Goal: Task Accomplishment & Management: Manage account settings

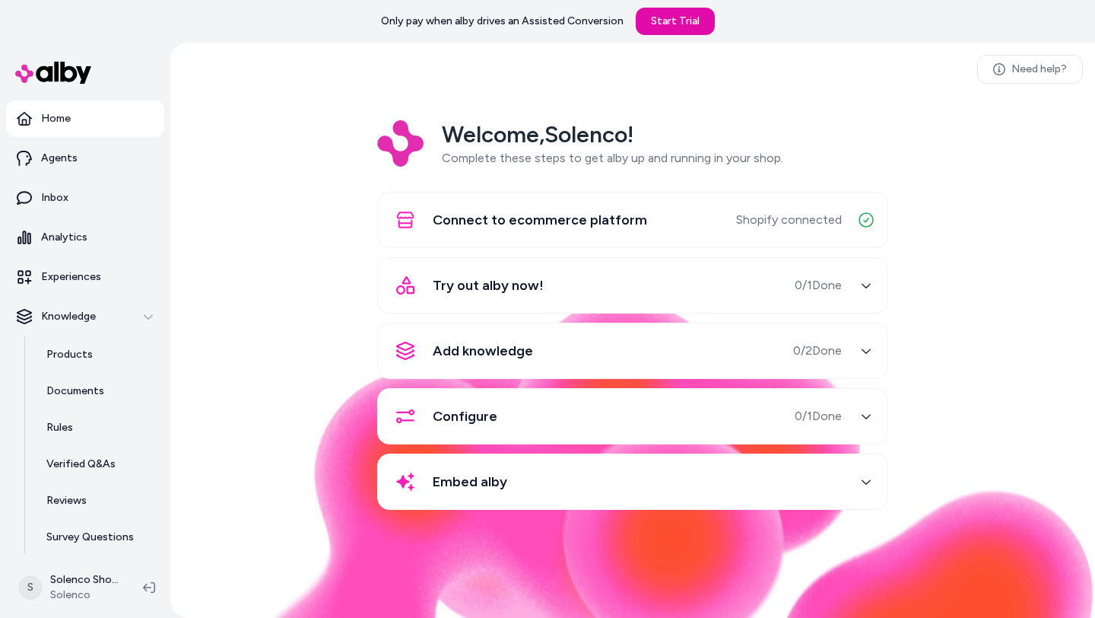
click at [858, 284] on div "button" at bounding box center [866, 285] width 24 height 24
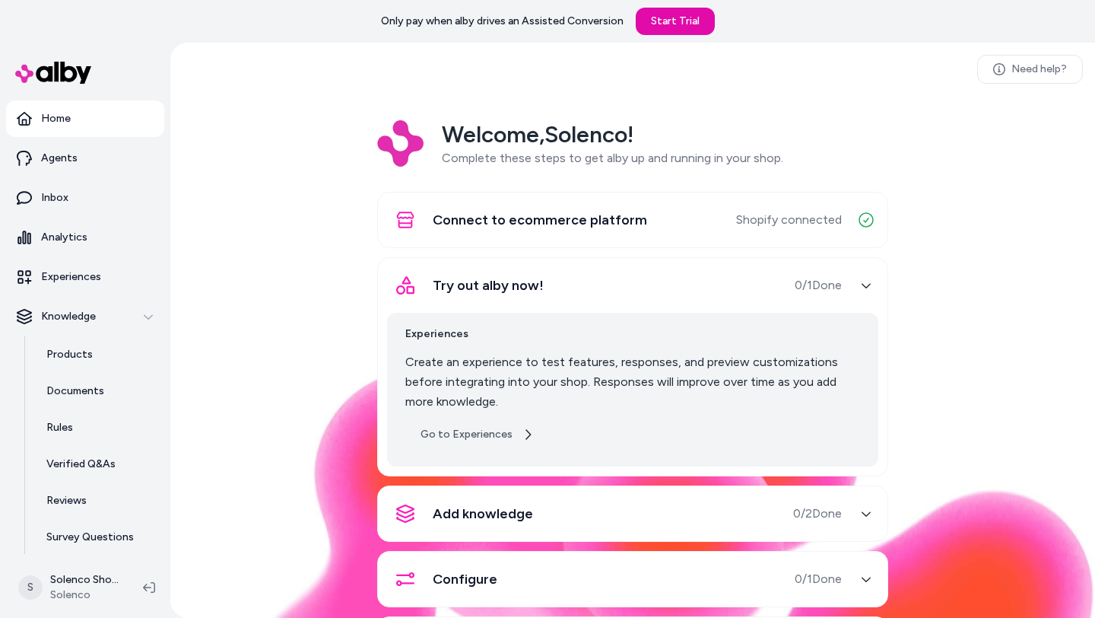
click at [484, 437] on link "Go to Experiences" at bounding box center [477, 434] width 144 height 27
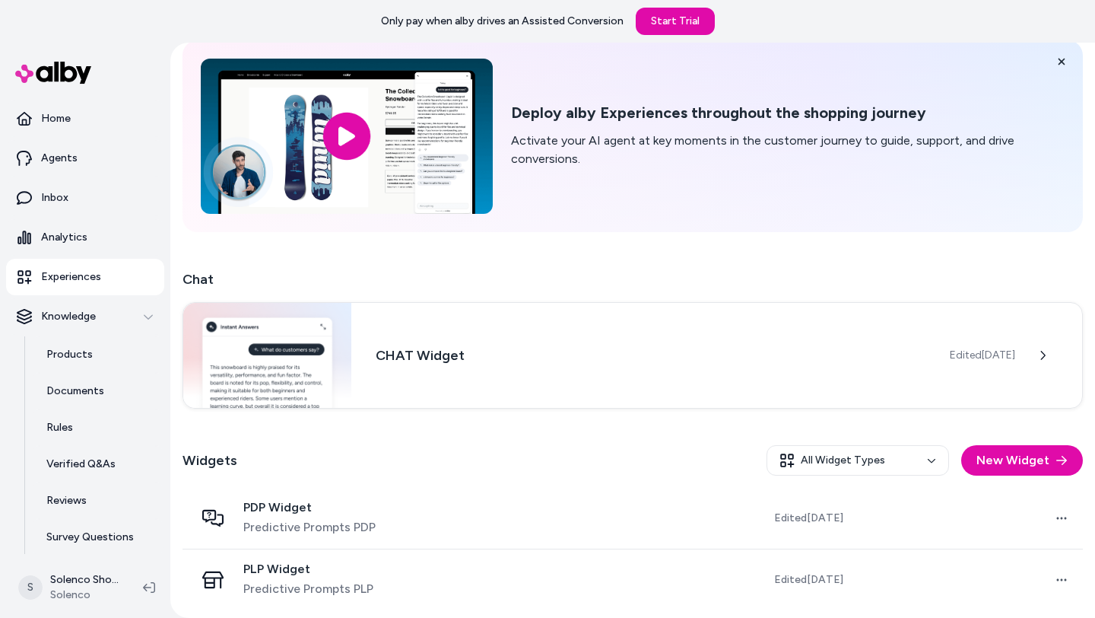
scroll to position [71, 0]
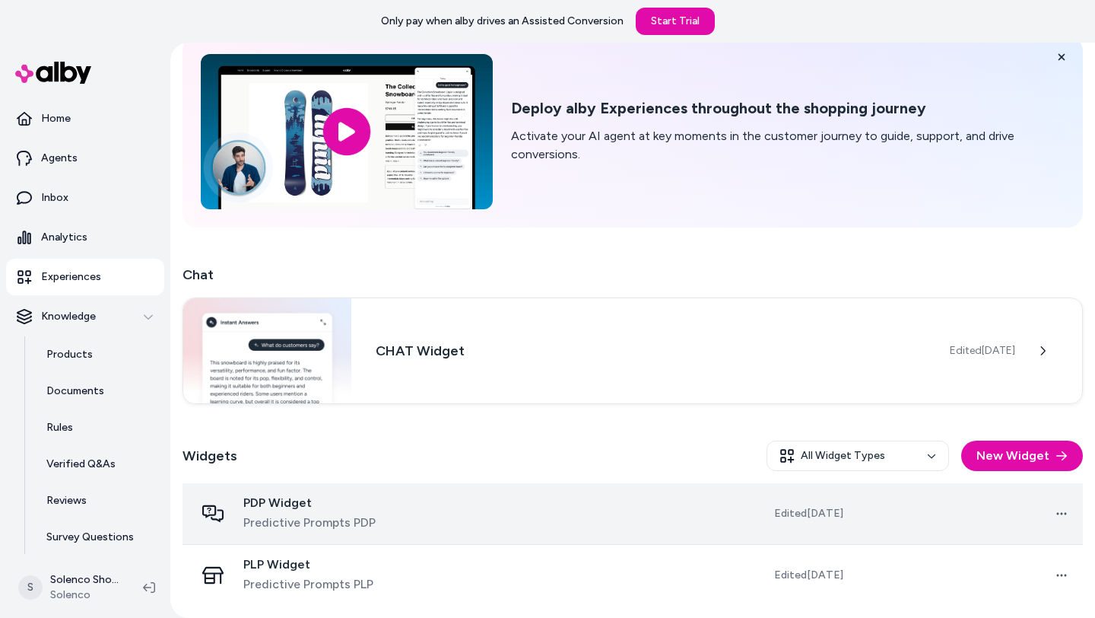
click at [721, 516] on td "Edited [DATE]" at bounding box center [762, 514] width 186 height 62
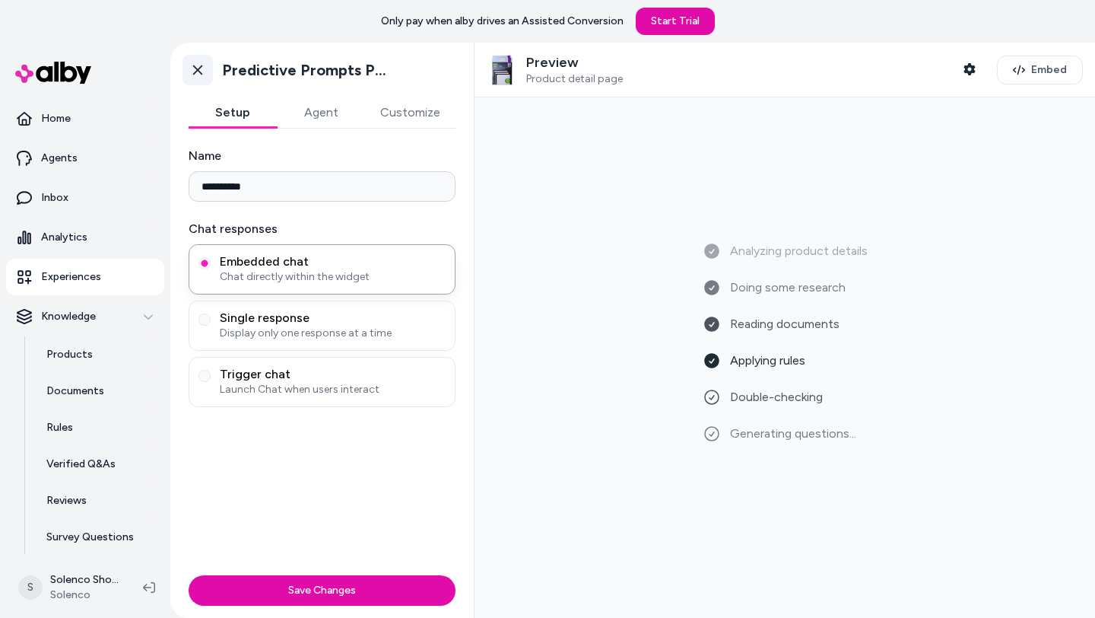
click at [202, 75] on icon at bounding box center [197, 69] width 15 height 15
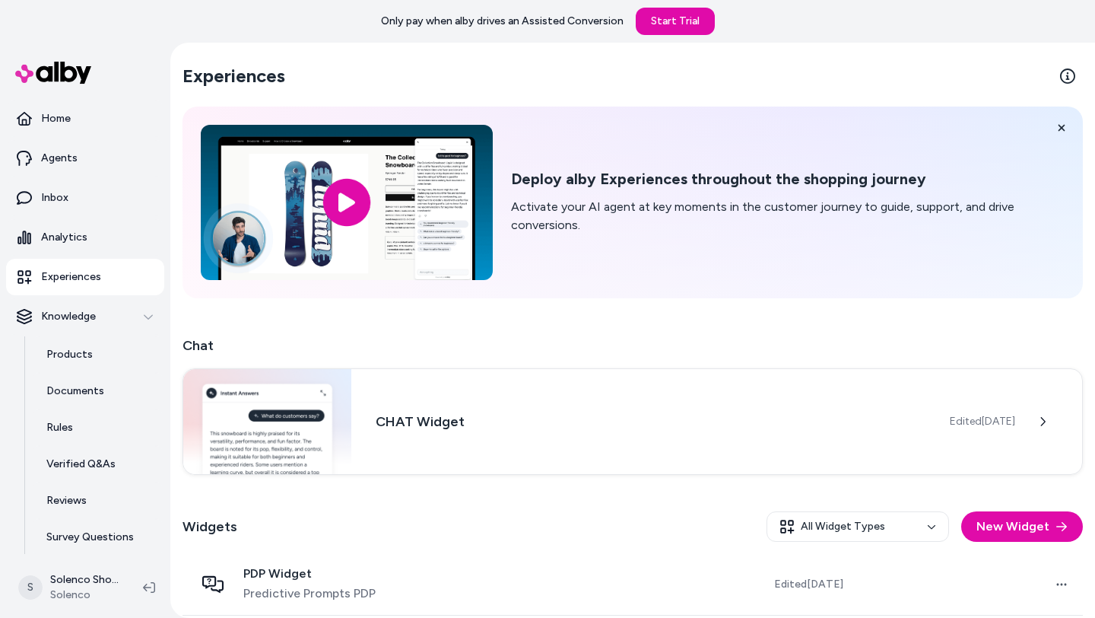
scroll to position [71, 0]
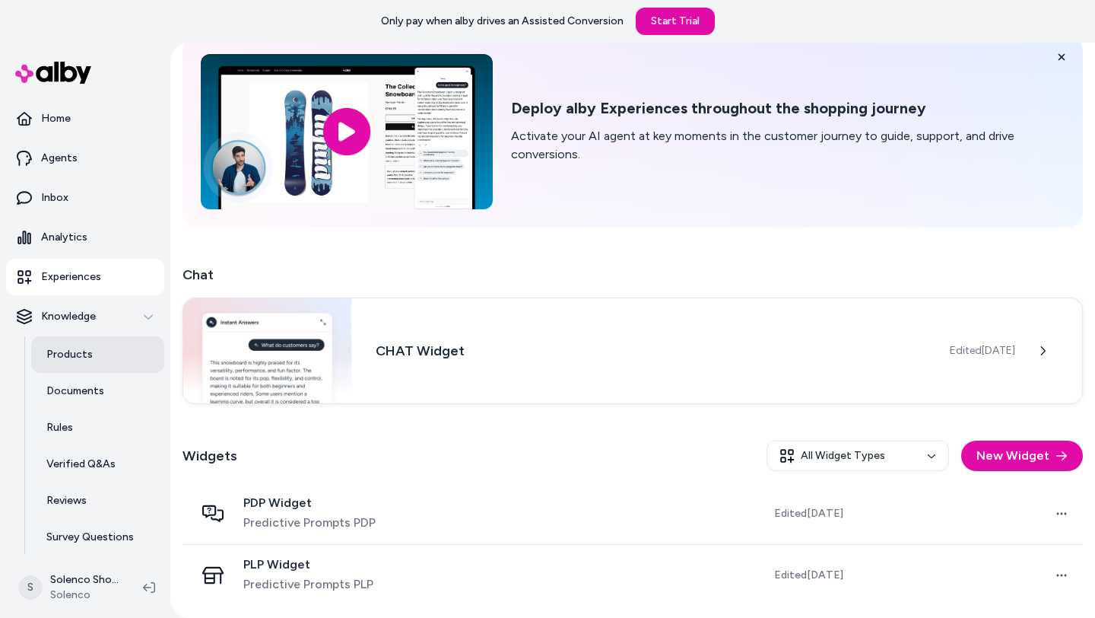
click at [100, 345] on link "Products" at bounding box center [97, 354] width 133 height 37
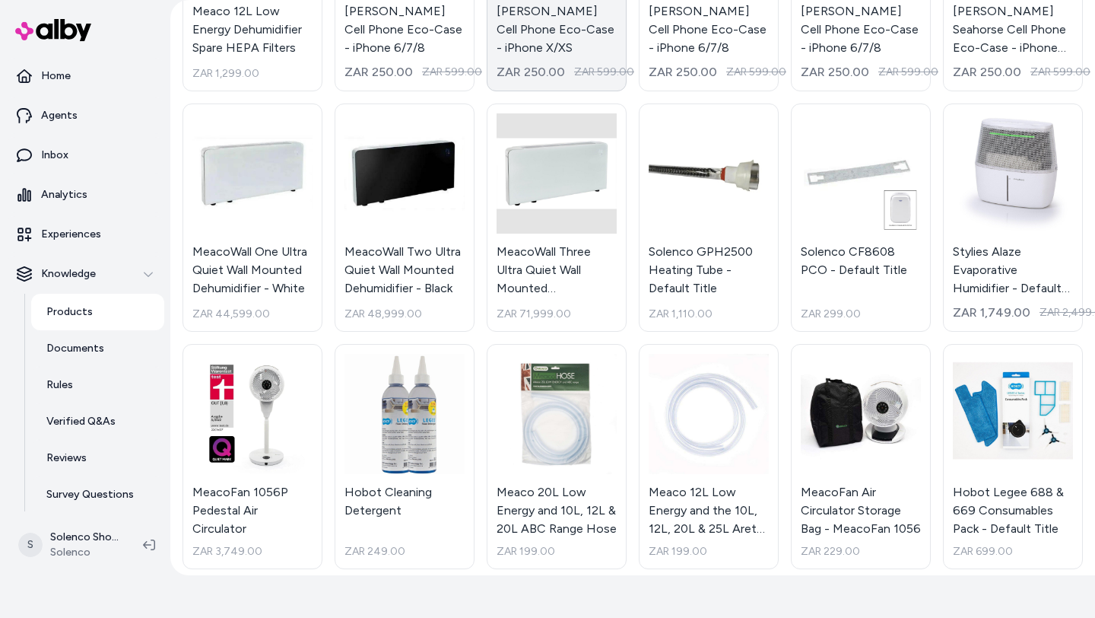
scroll to position [818, 0]
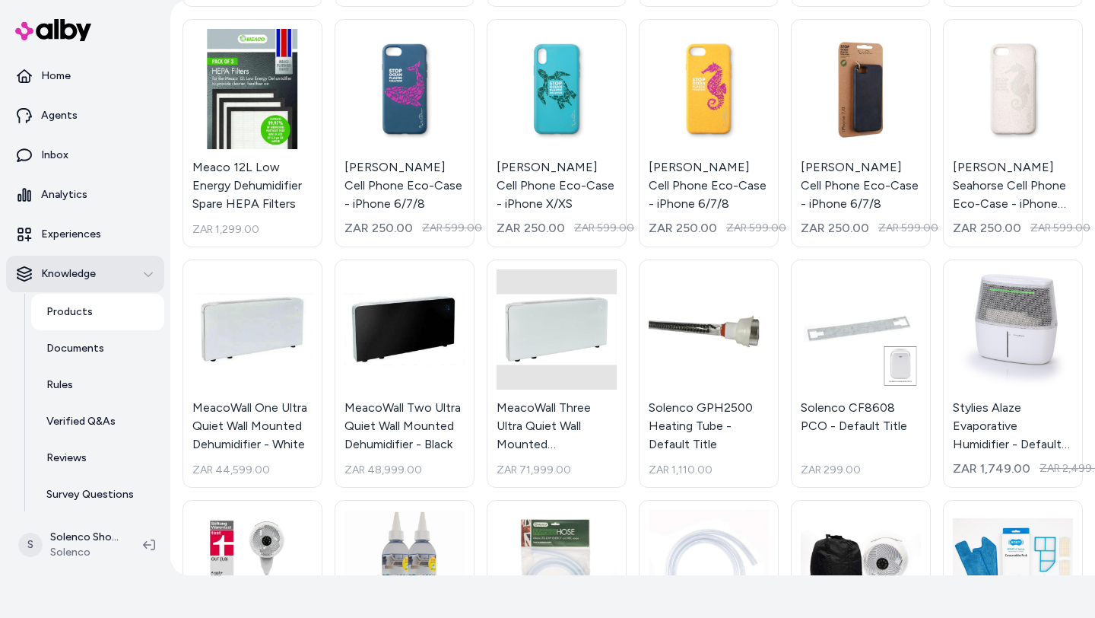
click at [87, 272] on p "Knowledge" at bounding box center [68, 273] width 55 height 15
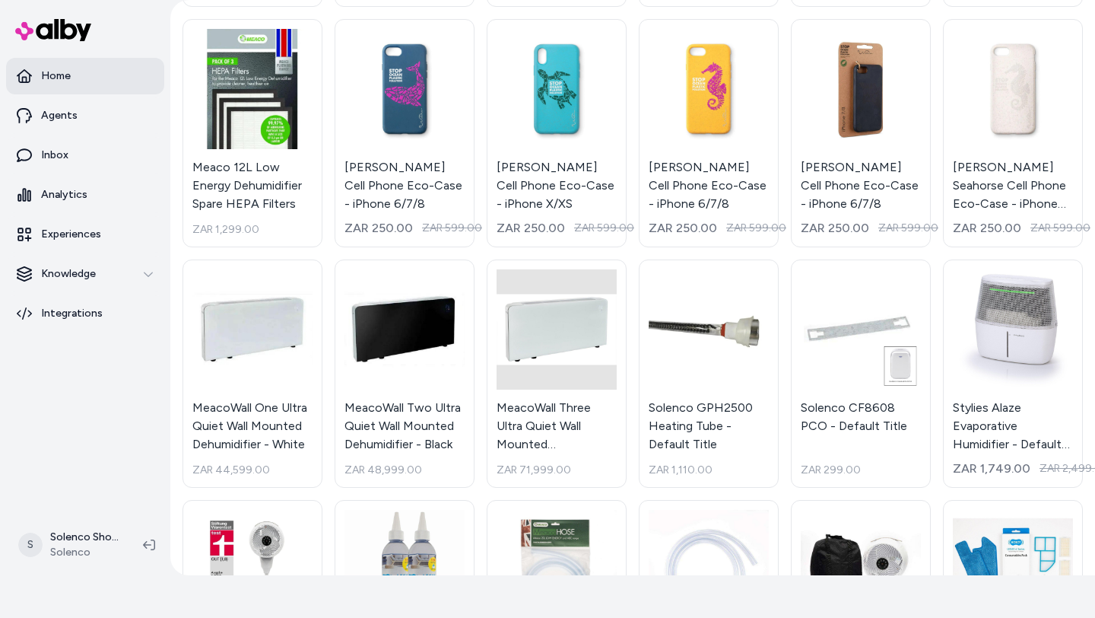
click at [84, 78] on link "Home" at bounding box center [85, 76] width 158 height 37
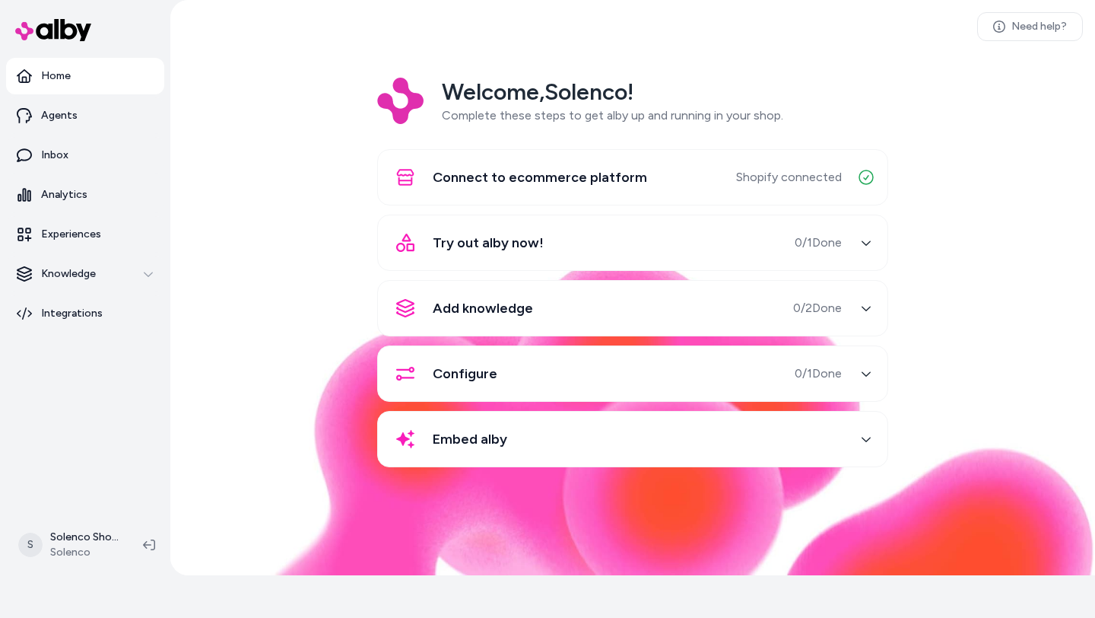
click at [770, 317] on div "Add knowledge 0 / 2 Done" at bounding box center [614, 308] width 455 height 37
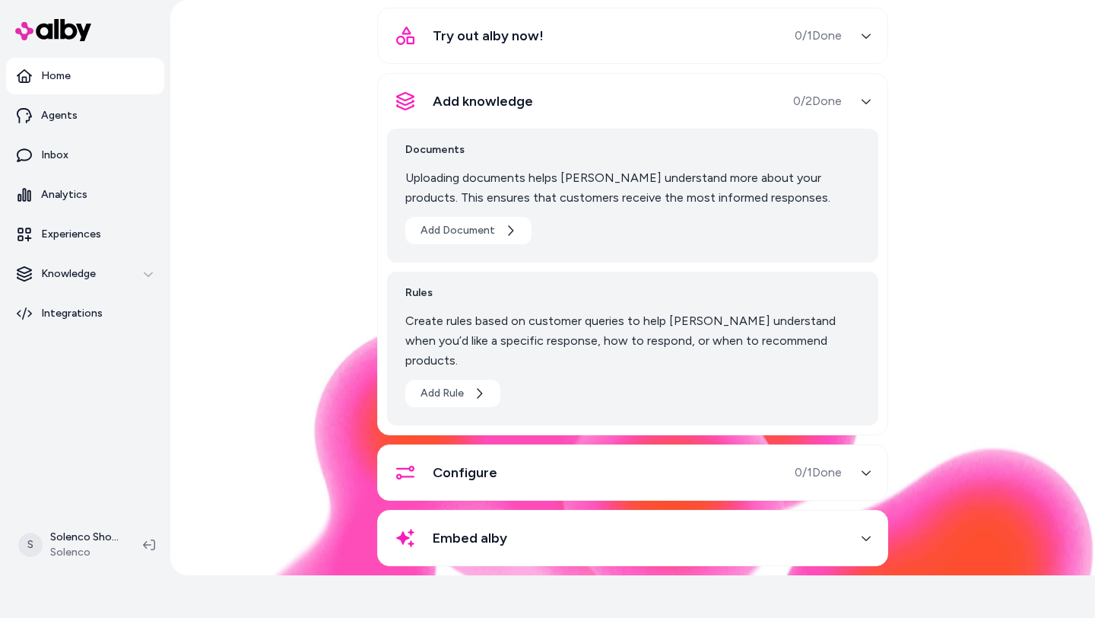
scroll to position [211, 0]
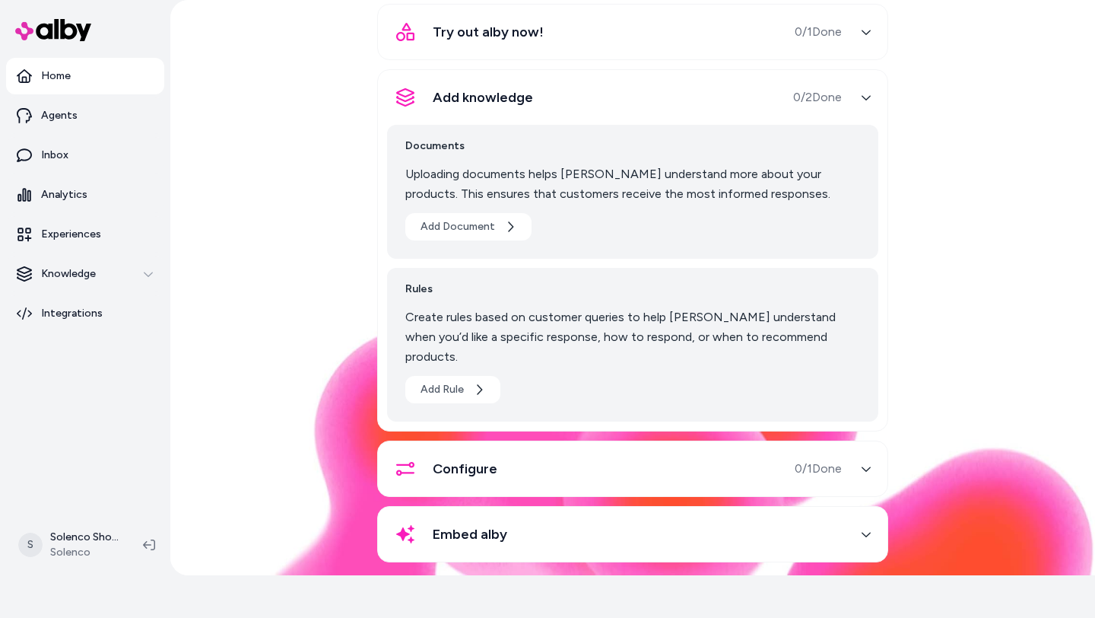
click at [831, 459] on span "0 / 1 Done" at bounding box center [818, 468] width 47 height 18
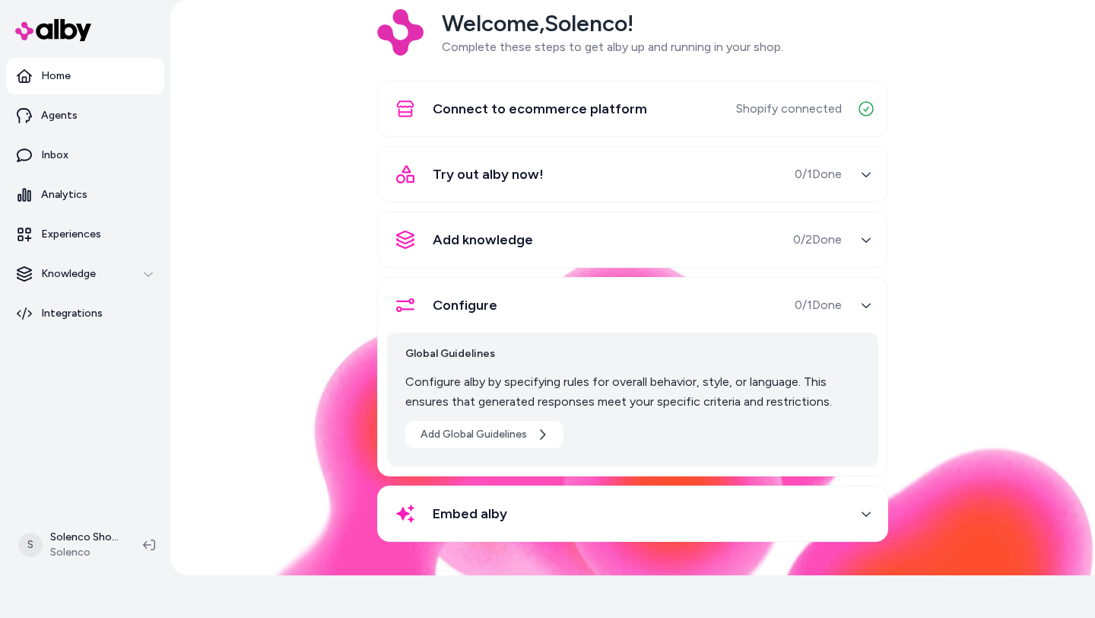
scroll to position [68, 0]
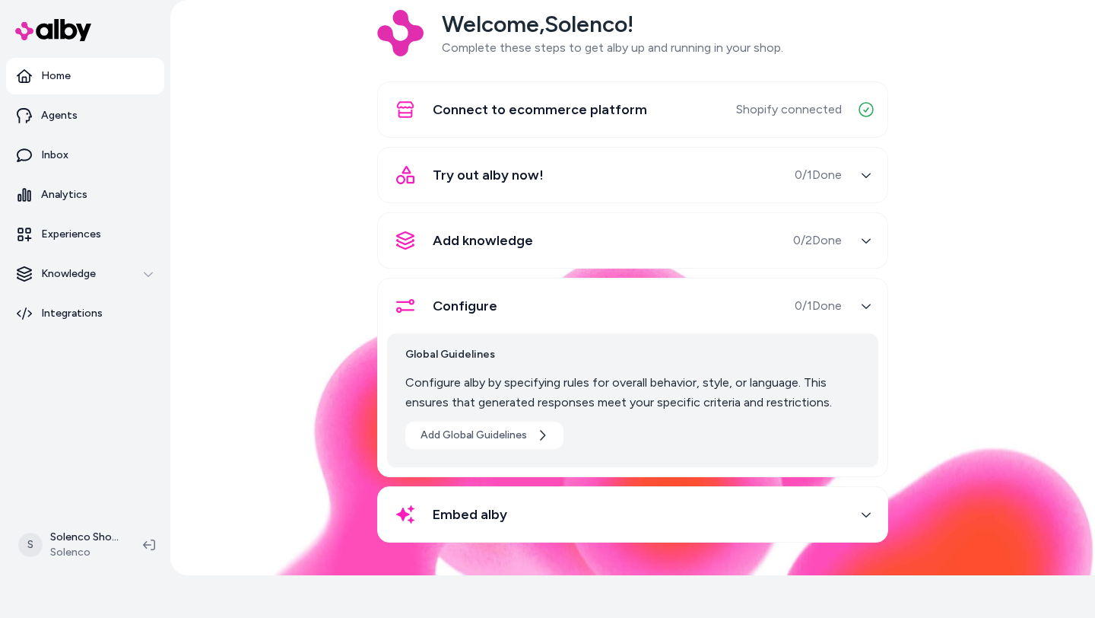
click at [861, 300] on icon "button" at bounding box center [866, 305] width 11 height 11
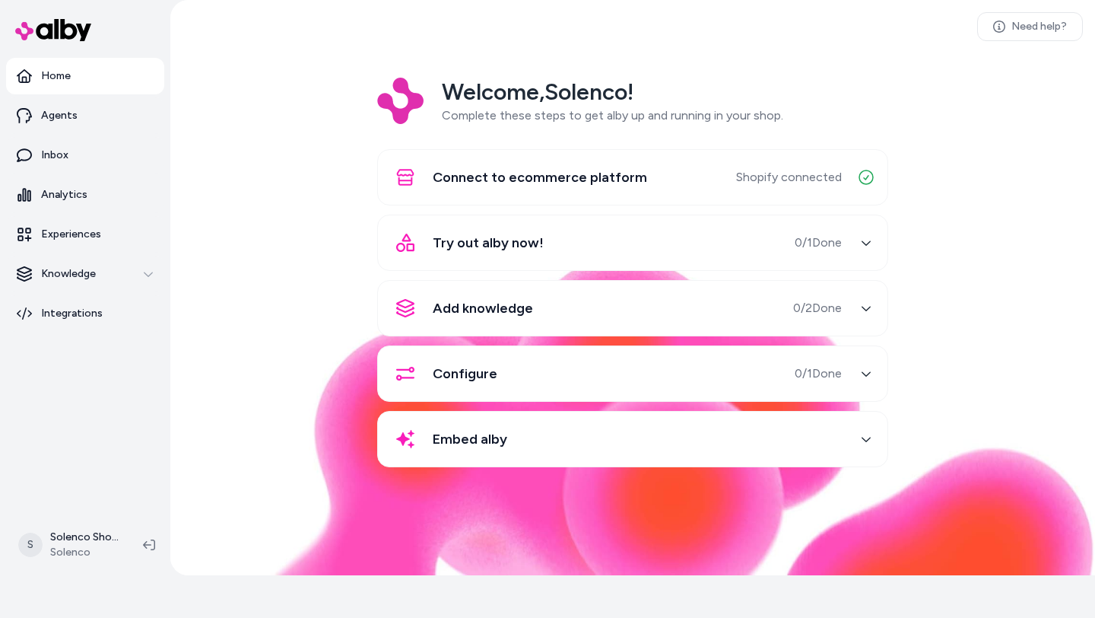
click at [829, 440] on div "Embed alby" at bounding box center [614, 439] width 455 height 37
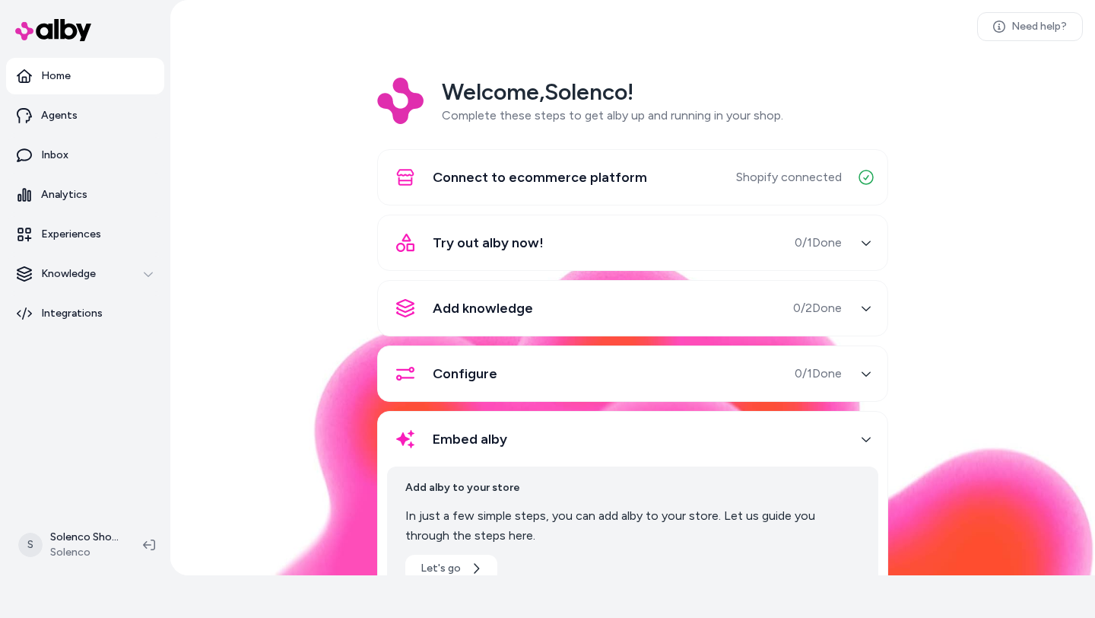
scroll to position [68, 0]
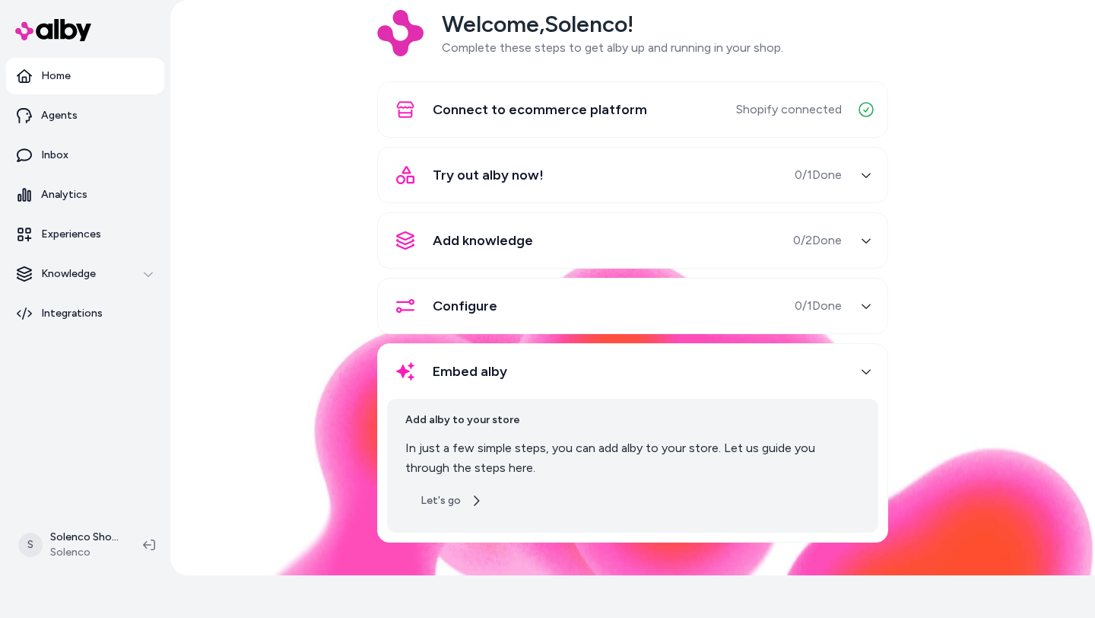
click at [465, 507] on button "Let's go" at bounding box center [451, 500] width 92 height 27
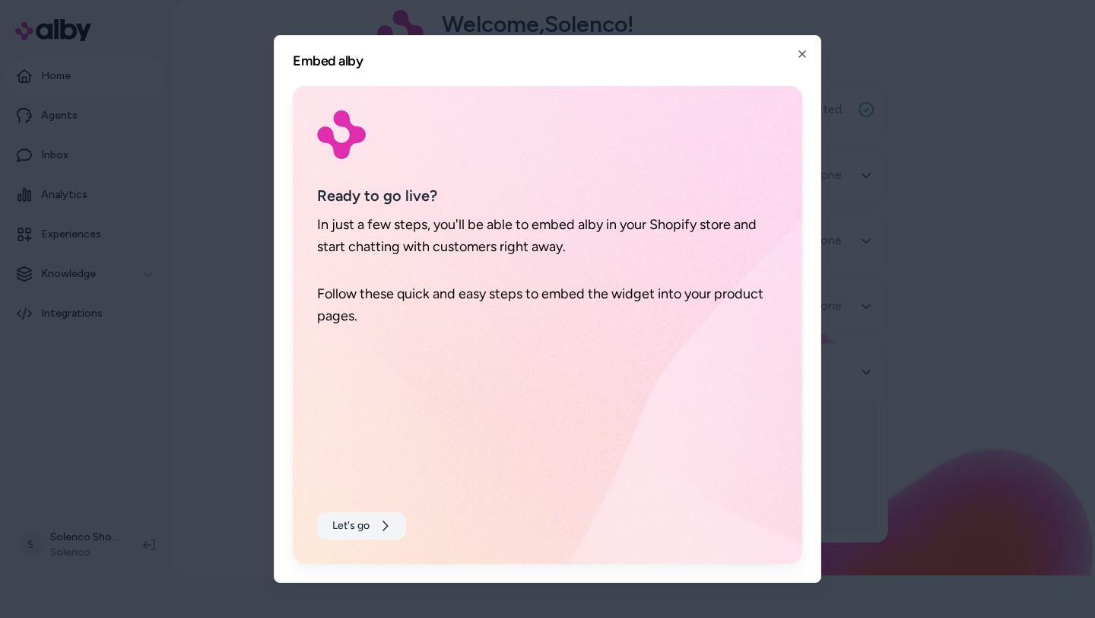
click at [363, 531] on button "Let's go" at bounding box center [361, 525] width 89 height 27
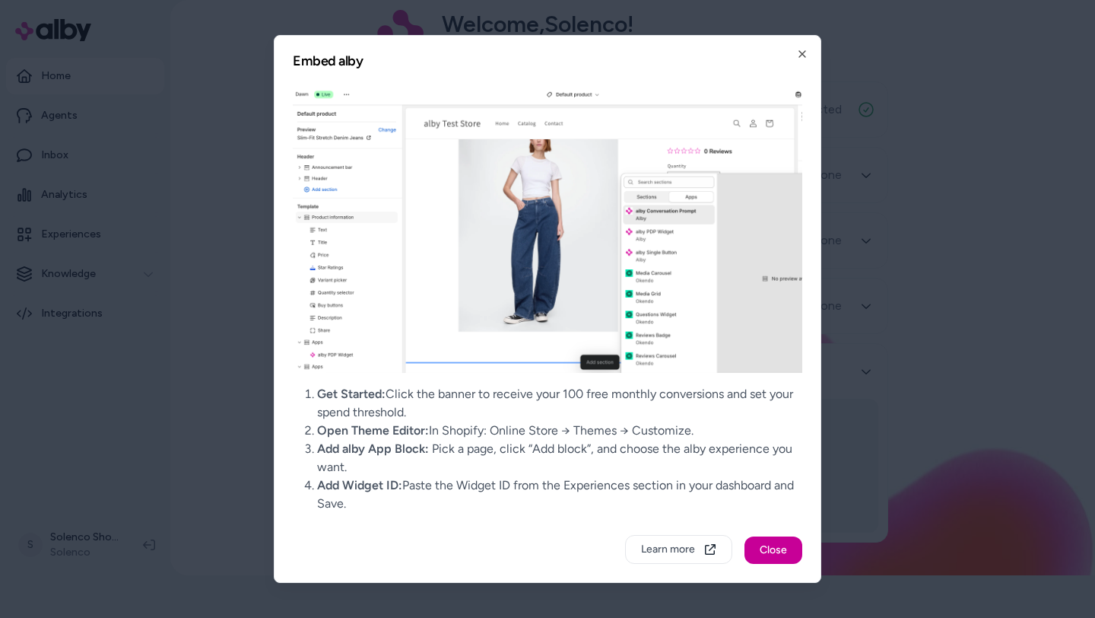
click at [768, 552] on button "Close" at bounding box center [774, 549] width 58 height 27
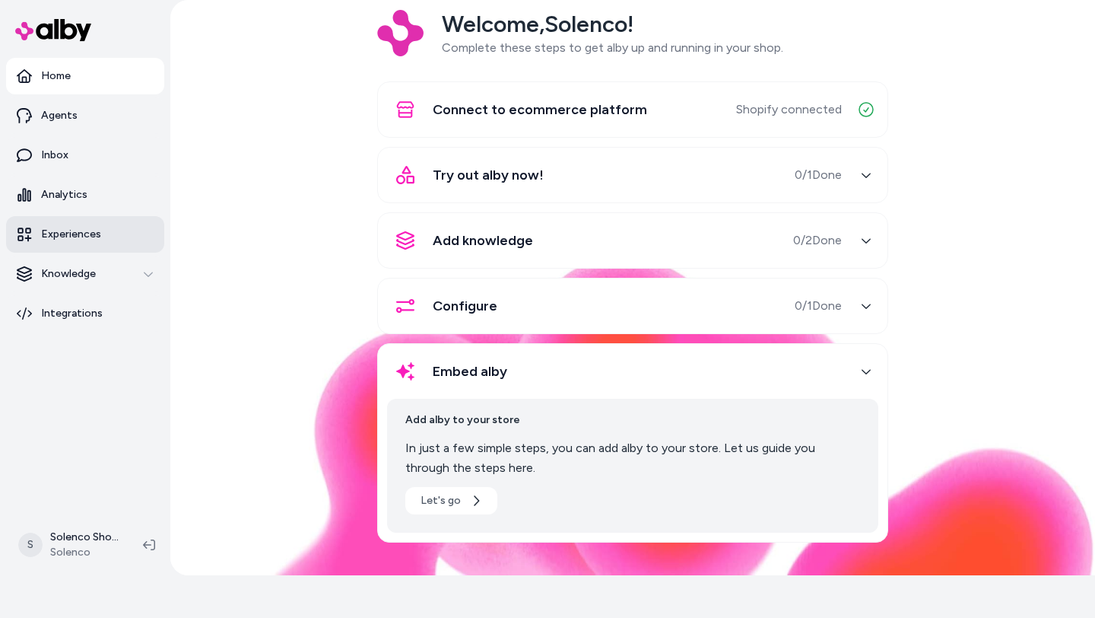
click at [66, 231] on p "Experiences" at bounding box center [71, 234] width 60 height 15
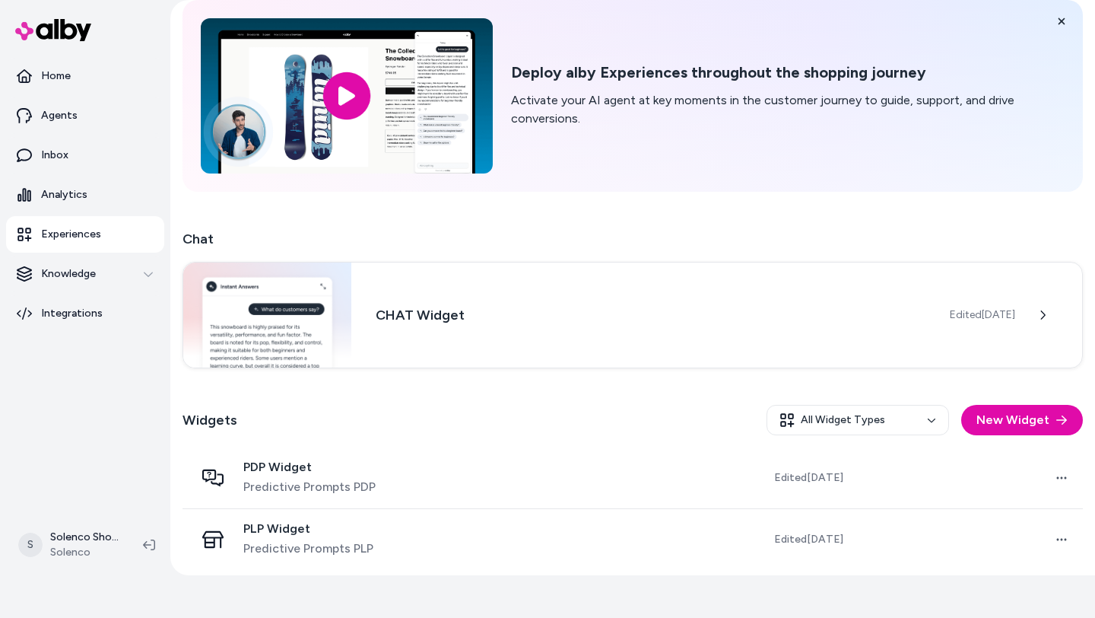
scroll to position [71, 0]
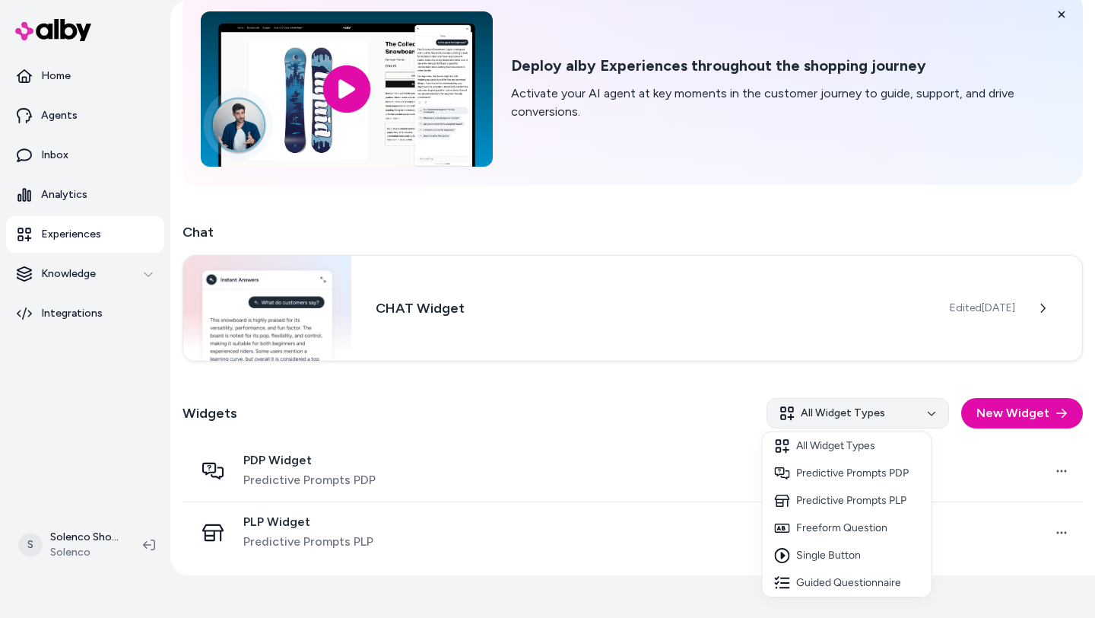
click at [929, 415] on html "Only pay when [PERSON_NAME] drives an Assisted Conversion Start Trial Home Agen…" at bounding box center [547, 266] width 1095 height 618
click at [598, 394] on html "Only pay when [PERSON_NAME] drives an Assisted Conversion Start Trial Home Agen…" at bounding box center [547, 266] width 1095 height 618
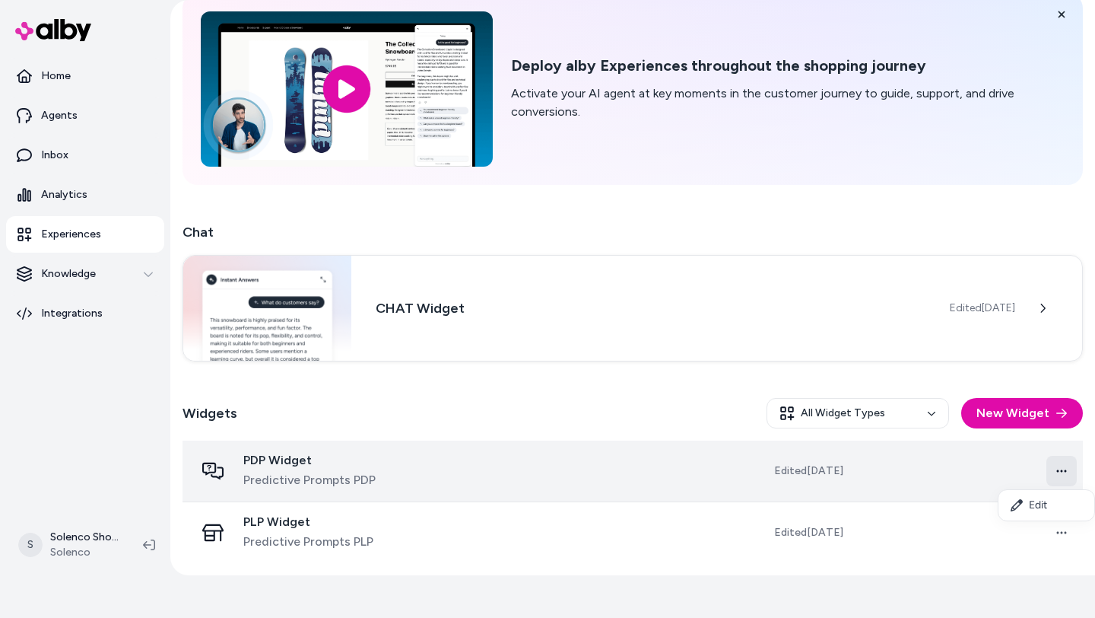
click at [1054, 472] on html "Only pay when [PERSON_NAME] drives an Assisted Conversion Start Trial Home Agen…" at bounding box center [547, 266] width 1095 height 618
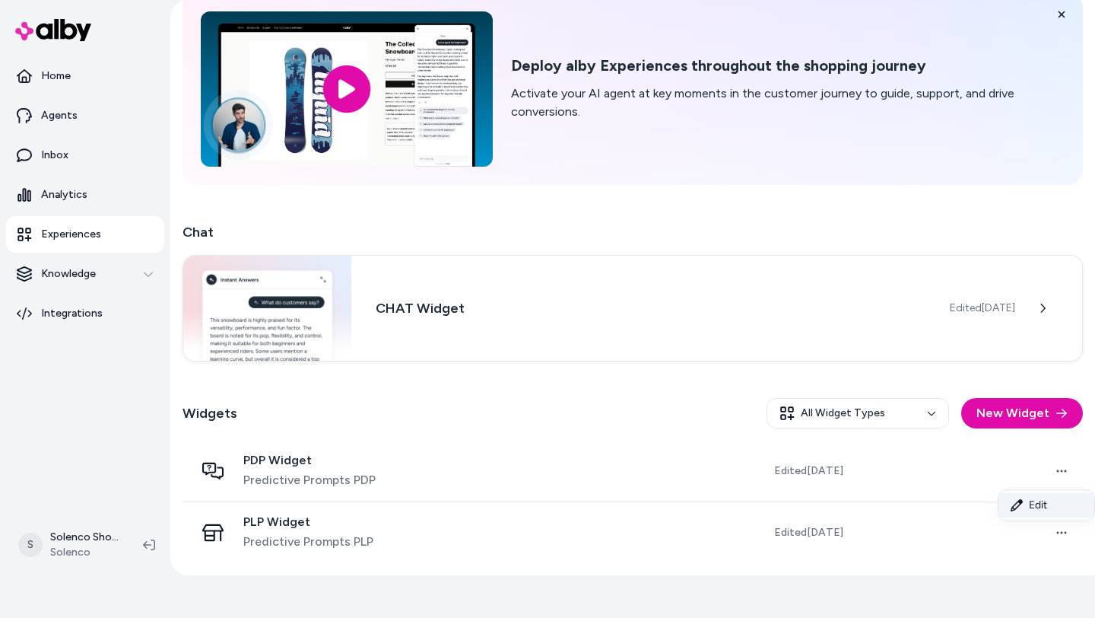
click at [1041, 504] on link "Edit" at bounding box center [1047, 505] width 96 height 24
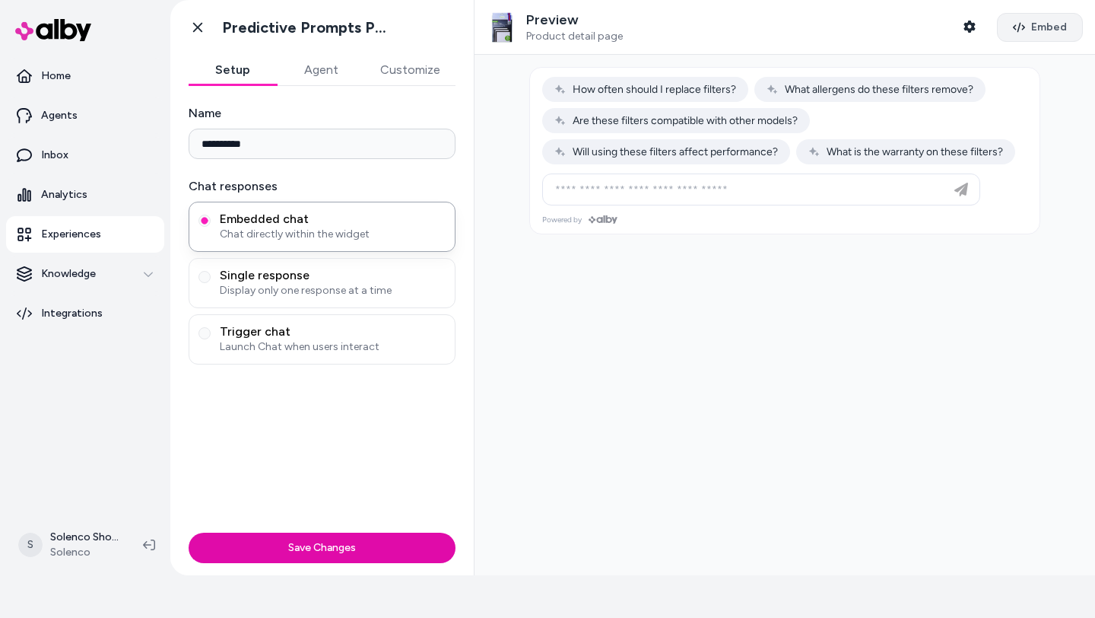
click at [1022, 33] on button "Embed" at bounding box center [1040, 27] width 86 height 29
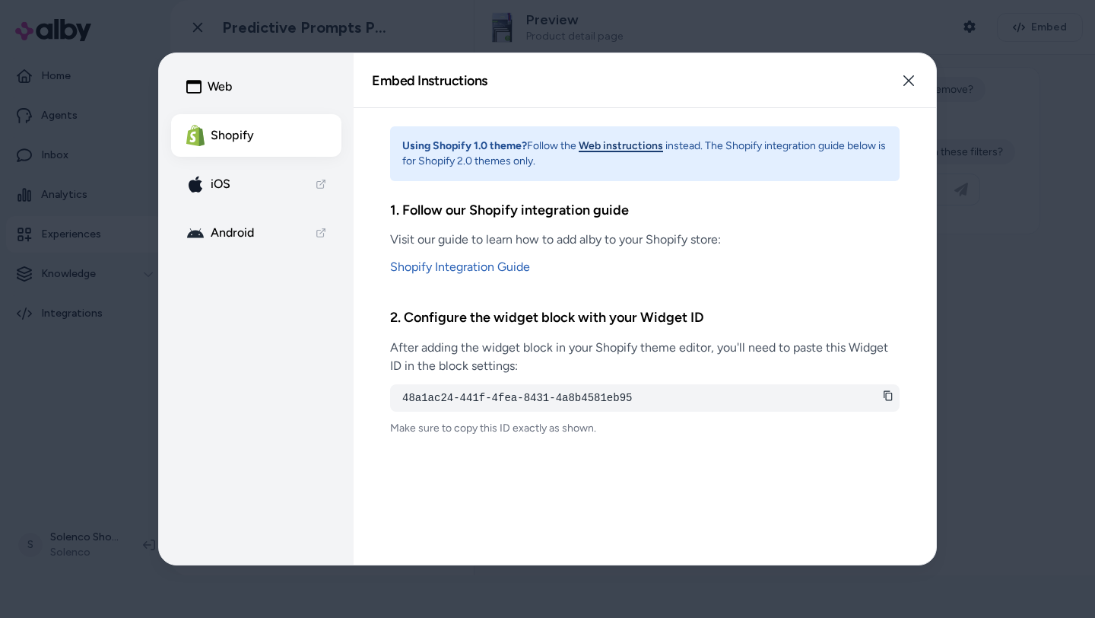
click at [890, 396] on icon at bounding box center [888, 395] width 11 height 11
click at [913, 85] on icon "button" at bounding box center [909, 81] width 12 height 12
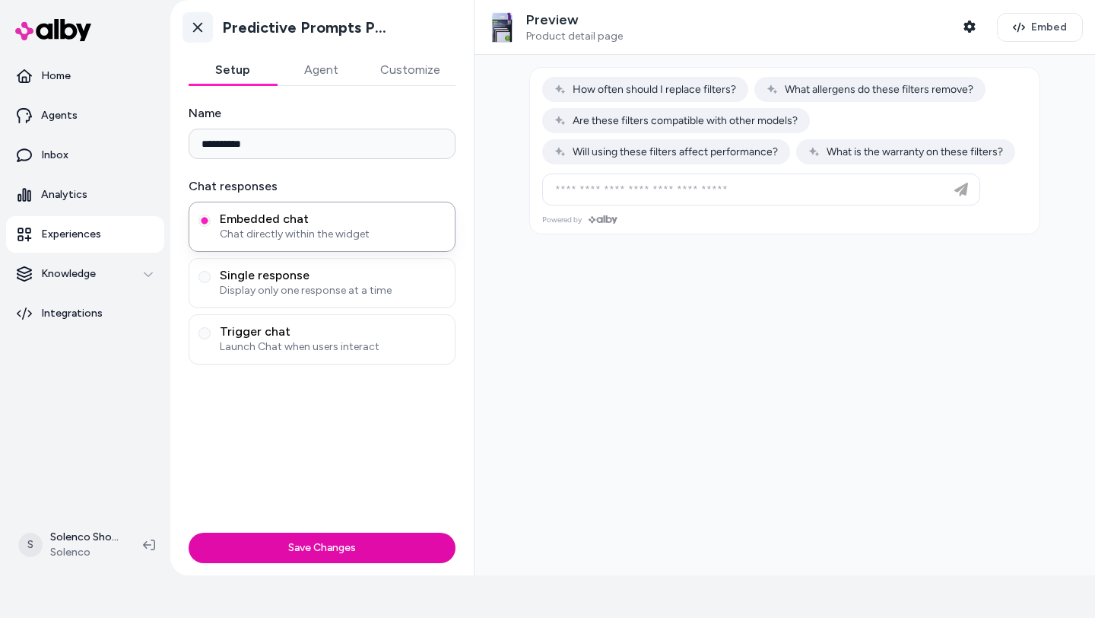
click at [199, 30] on icon at bounding box center [197, 27] width 15 height 15
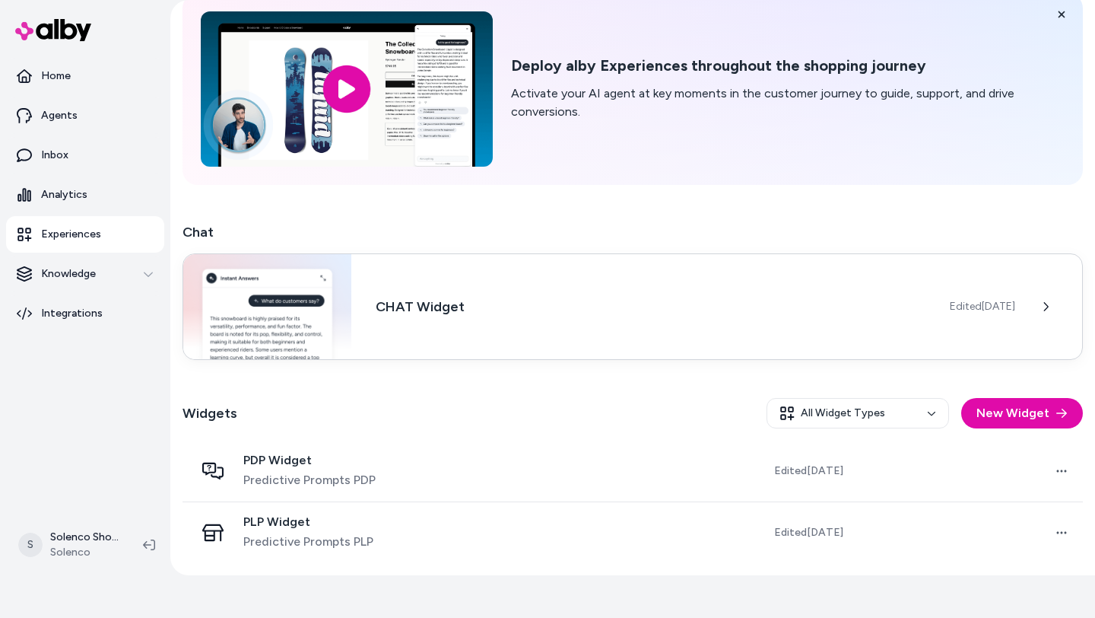
scroll to position [70, 0]
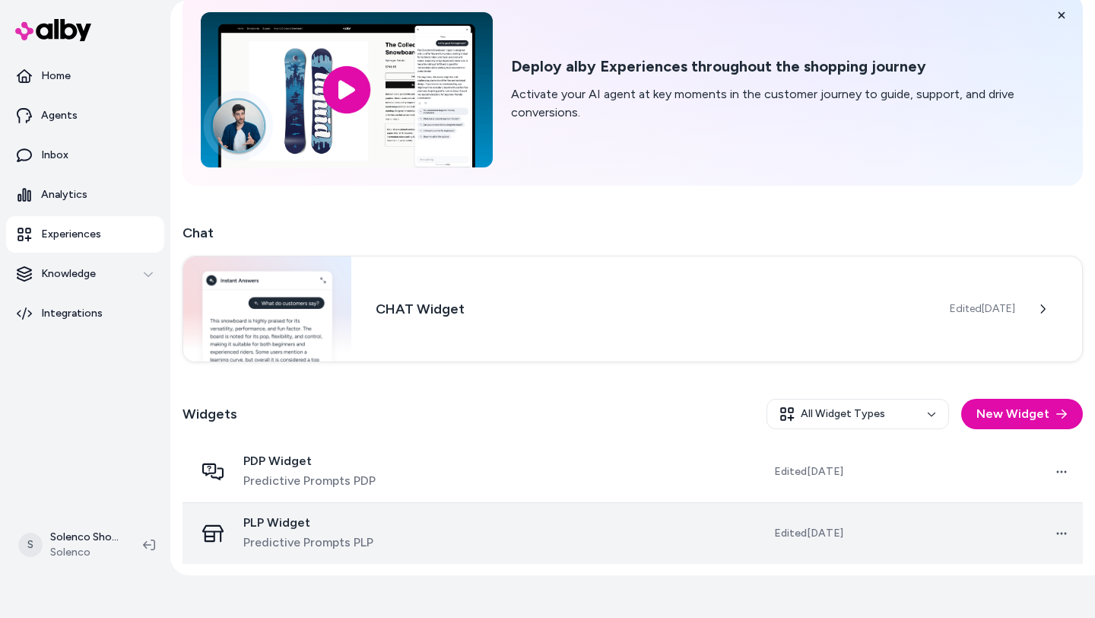
click at [457, 516] on td at bounding box center [555, 533] width 227 height 62
click at [279, 518] on span "PLP Widget" at bounding box center [308, 522] width 130 height 15
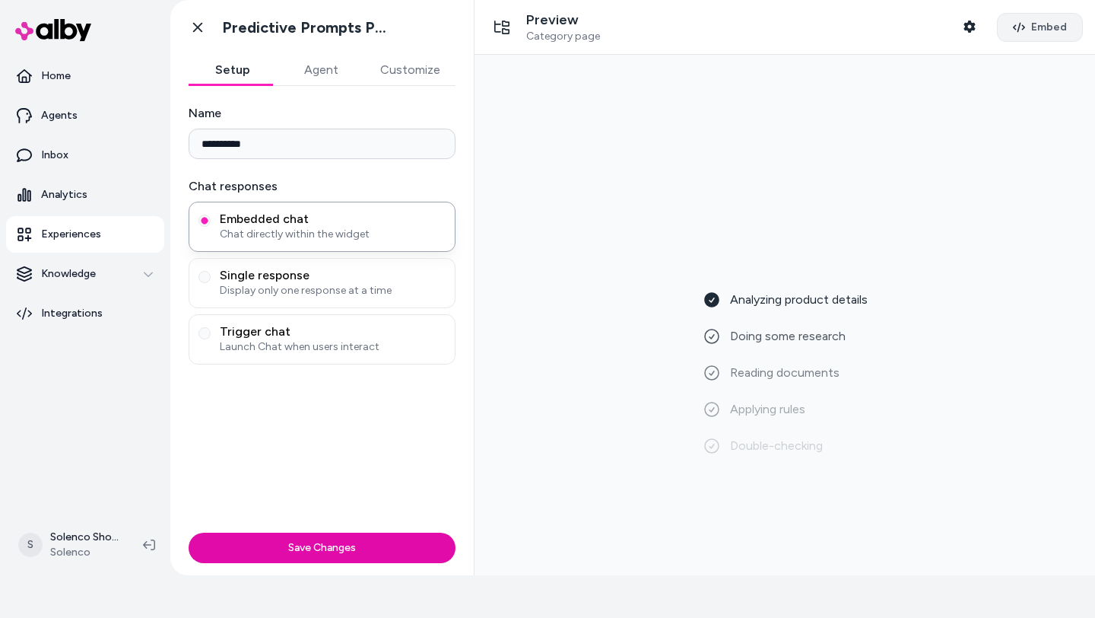
click at [1044, 30] on span "Embed" at bounding box center [1049, 27] width 36 height 15
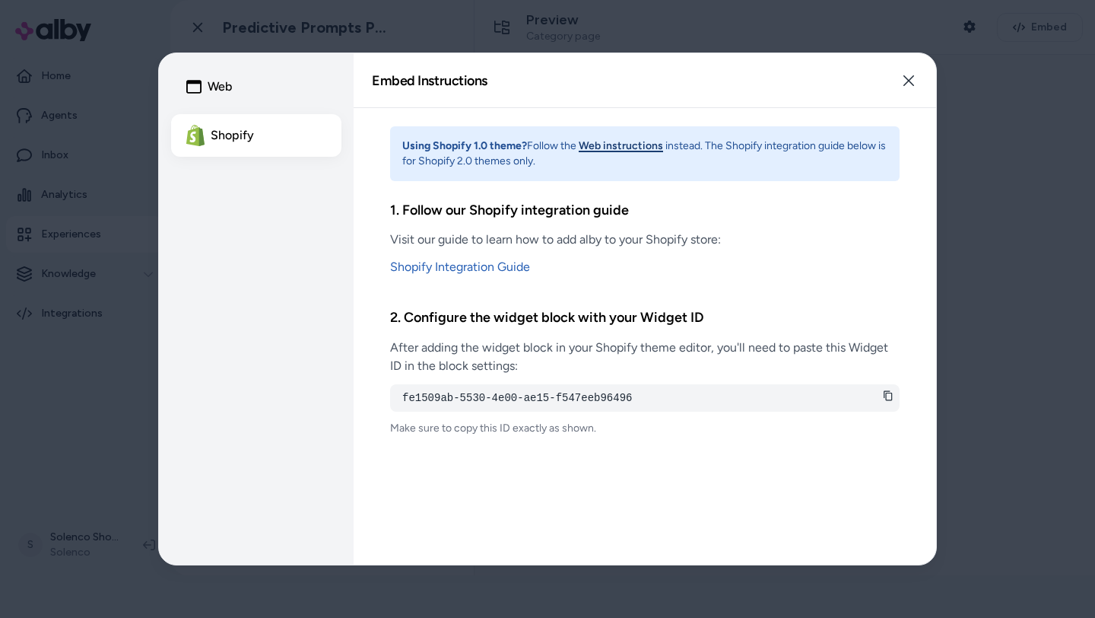
click at [888, 395] on icon at bounding box center [888, 395] width 11 height 11
click at [910, 83] on icon "button" at bounding box center [909, 80] width 11 height 11
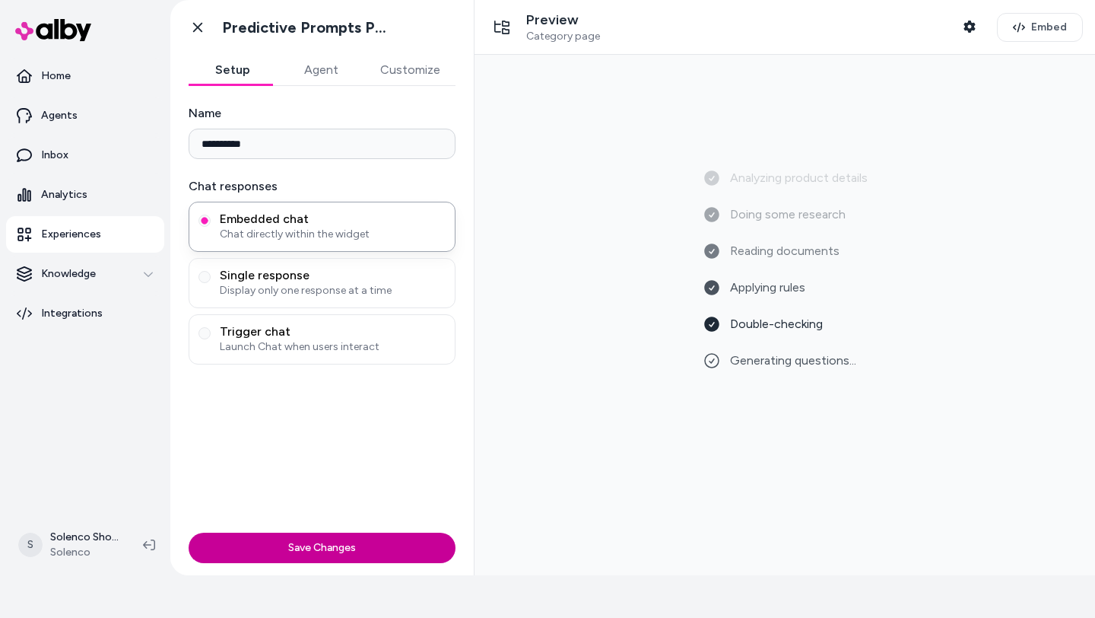
click at [326, 548] on button "Save Changes" at bounding box center [322, 547] width 267 height 30
click at [200, 27] on icon at bounding box center [197, 27] width 15 height 15
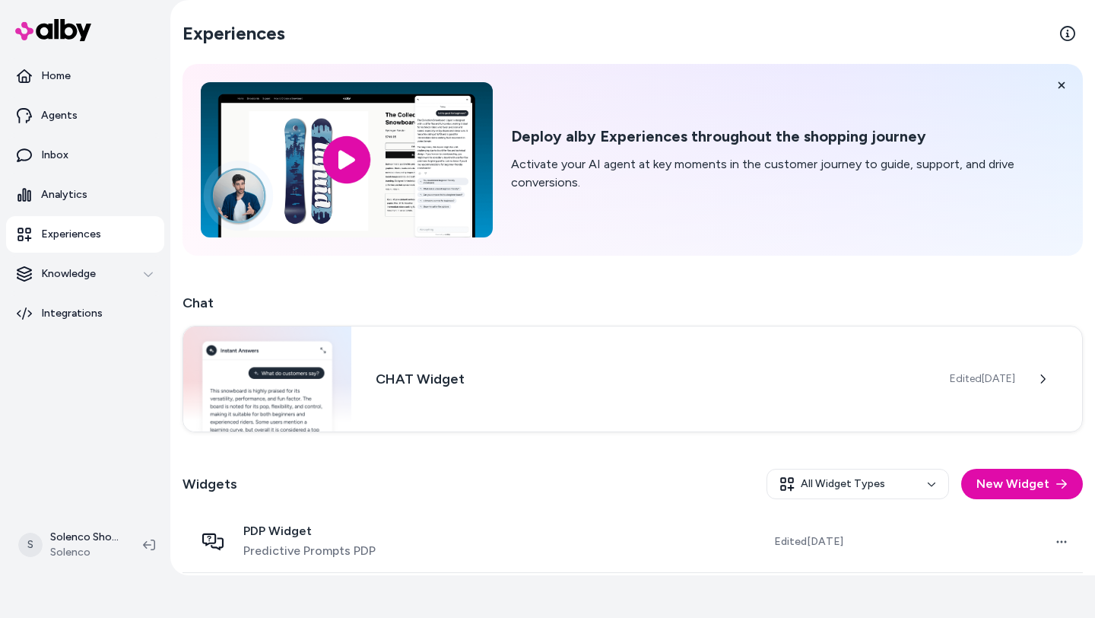
scroll to position [71, 0]
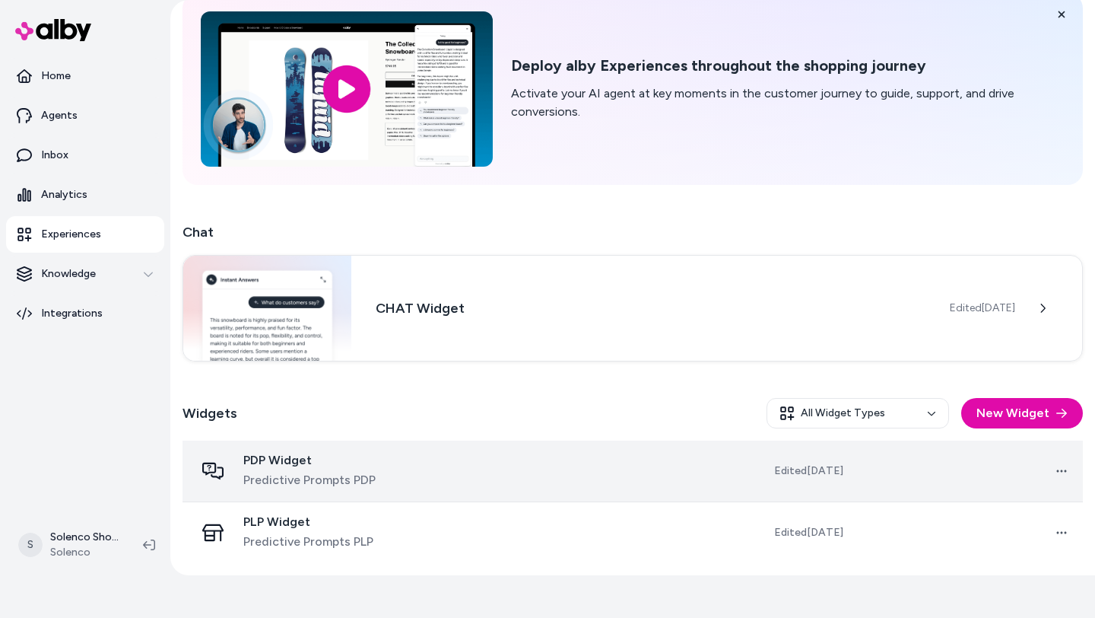
click at [270, 456] on span "PDP Widget" at bounding box center [309, 460] width 132 height 15
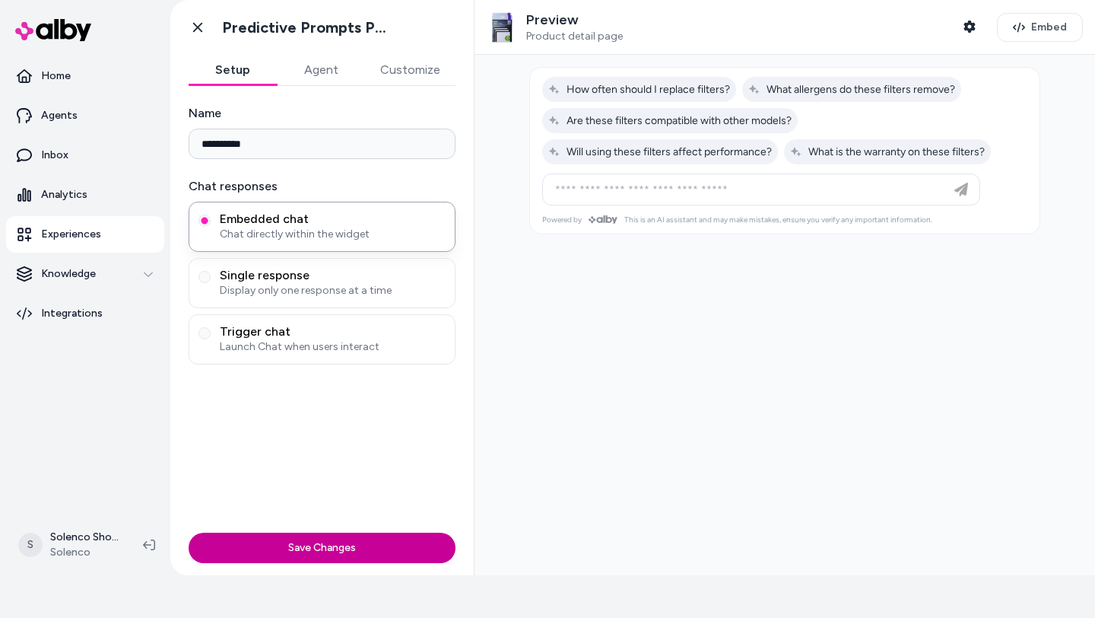
click at [336, 536] on button "Save Changes" at bounding box center [322, 547] width 267 height 30
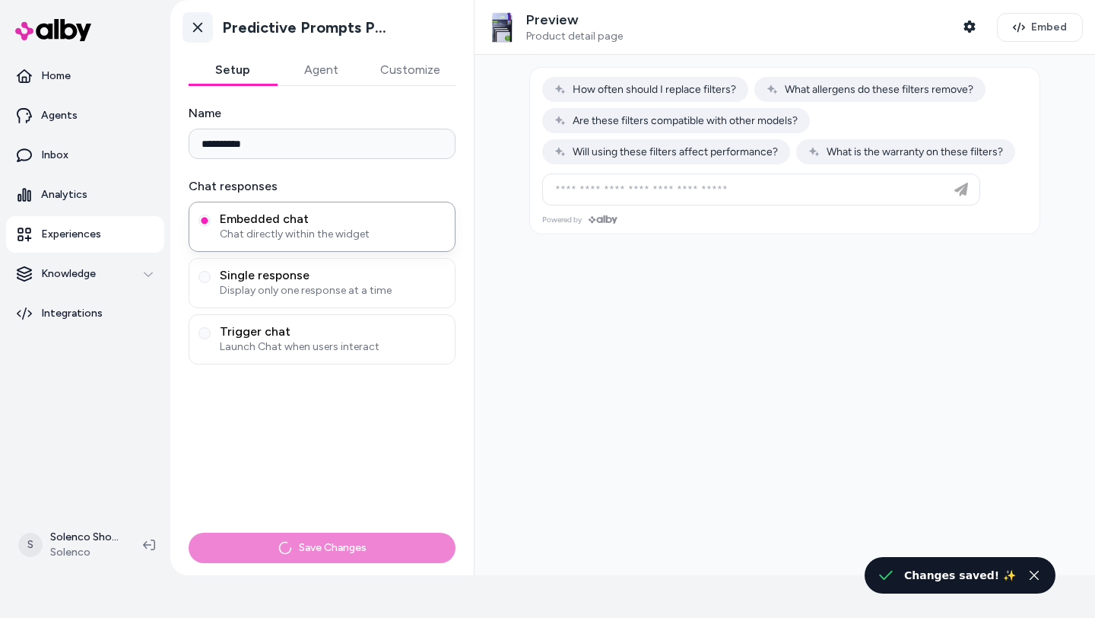
click at [196, 24] on icon at bounding box center [197, 27] width 15 height 15
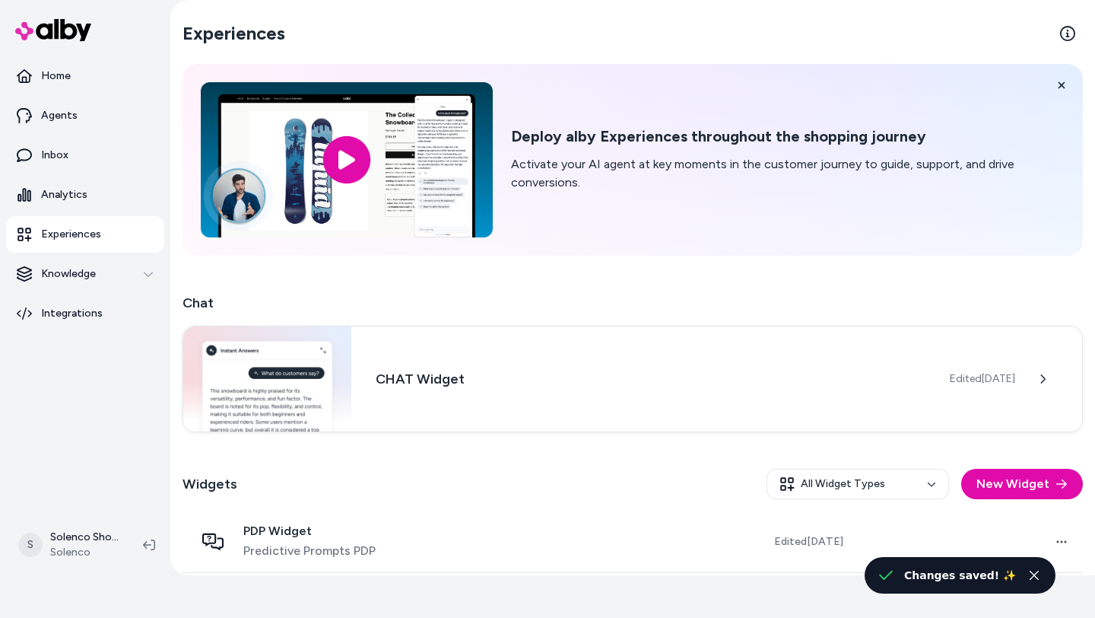
scroll to position [71, 0]
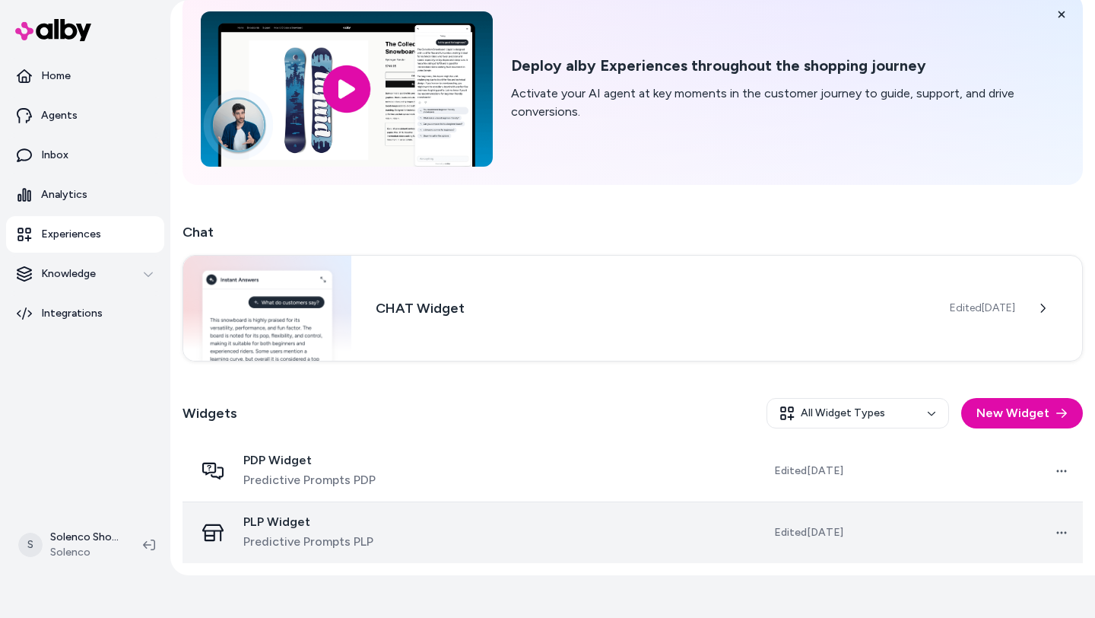
click at [278, 518] on span "PLP Widget" at bounding box center [308, 521] width 130 height 15
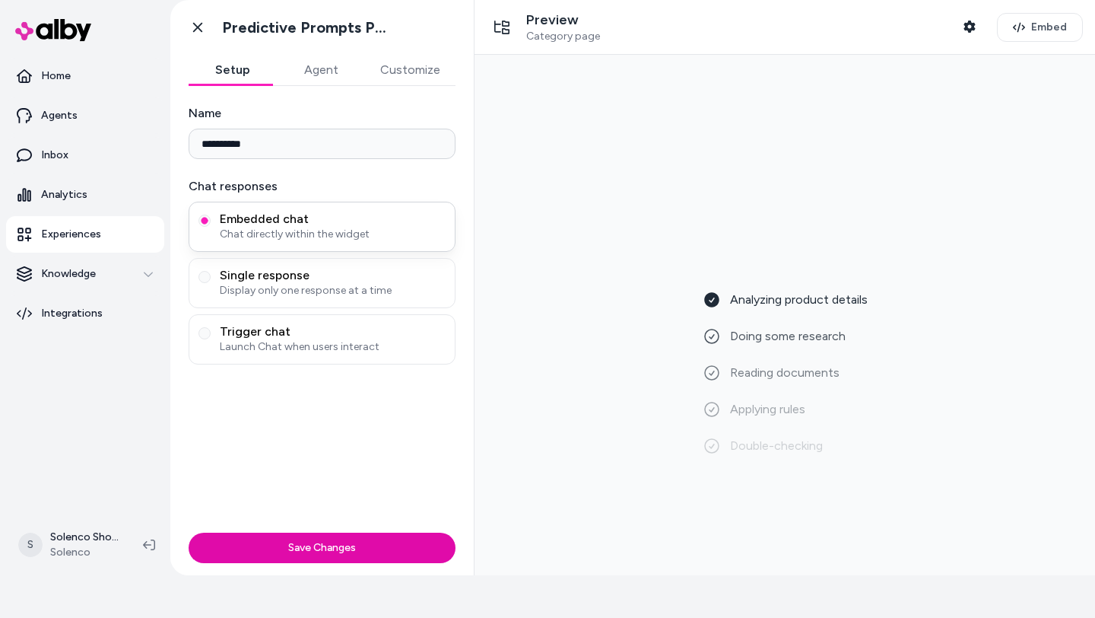
click at [308, 227] on span "Chat directly within the widget" at bounding box center [333, 234] width 226 height 15
click at [211, 227] on button "Embedded chat Chat directly within the widget" at bounding box center [205, 220] width 12 height 12
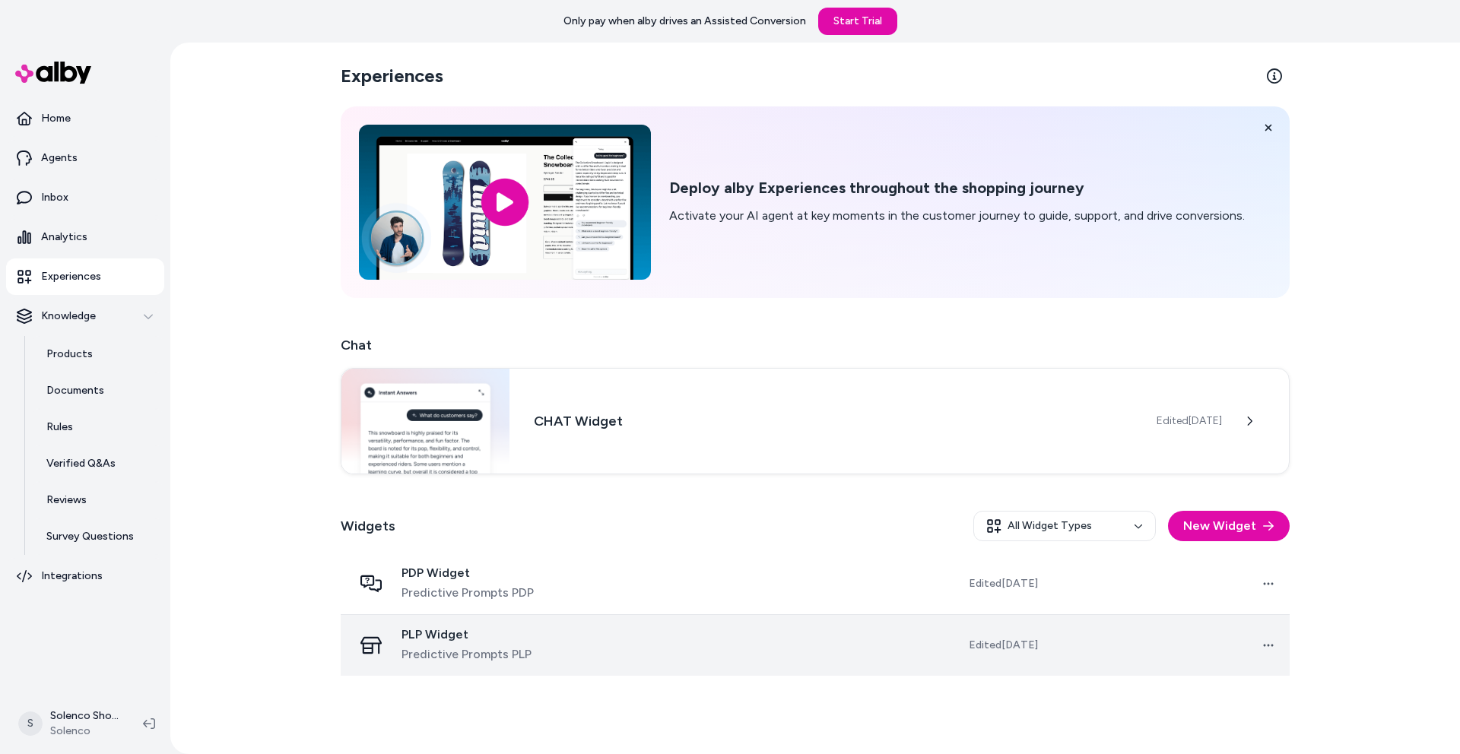
click at [947, 656] on td "Edited [DATE]" at bounding box center [951, 646] width 196 height 62
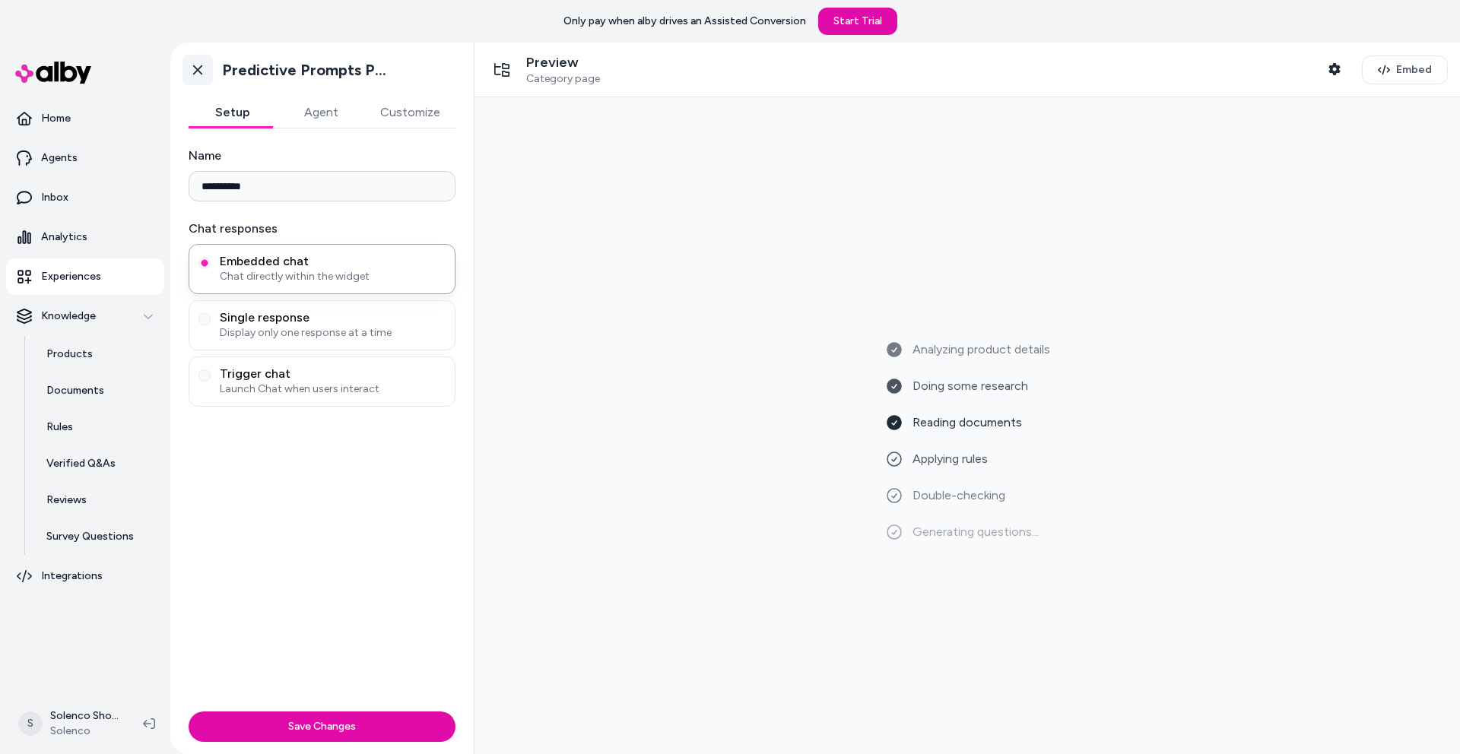
click at [202, 70] on icon at bounding box center [197, 69] width 15 height 15
